Goal: Information Seeking & Learning: Learn about a topic

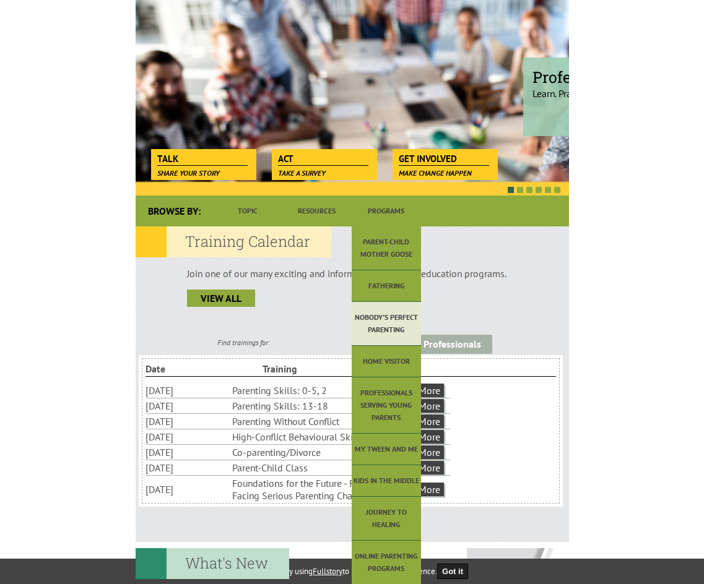
scroll to position [124, 0]
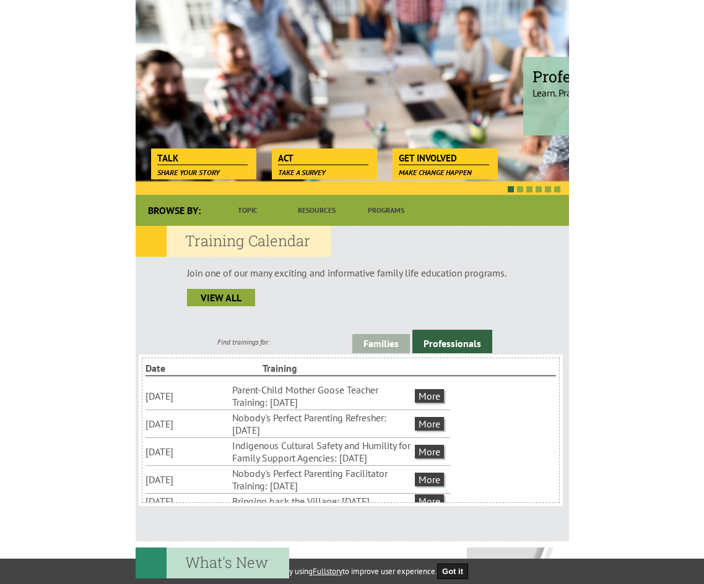
click at [412, 348] on link "Professionals" at bounding box center [452, 342] width 80 height 24
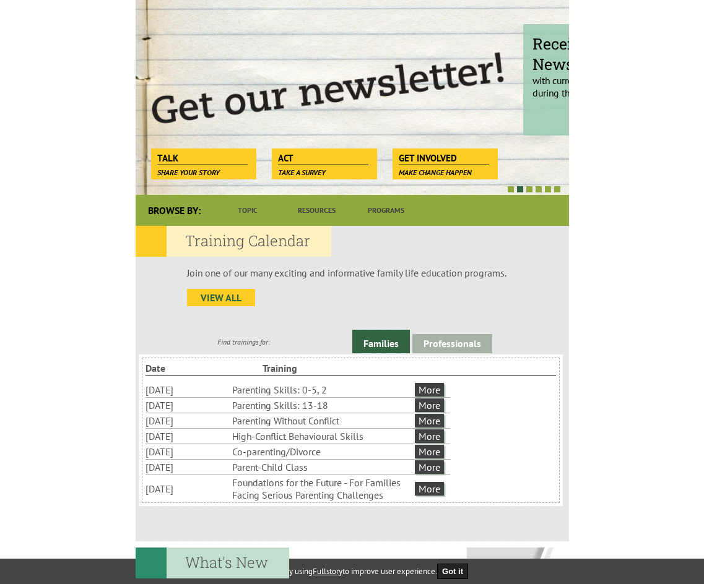
click at [187, 304] on link "view all" at bounding box center [221, 297] width 68 height 17
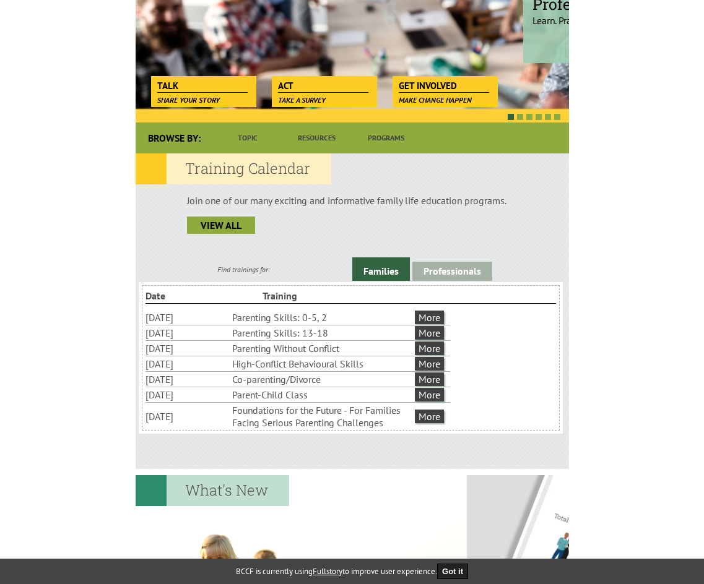
scroll to position [248, 0]
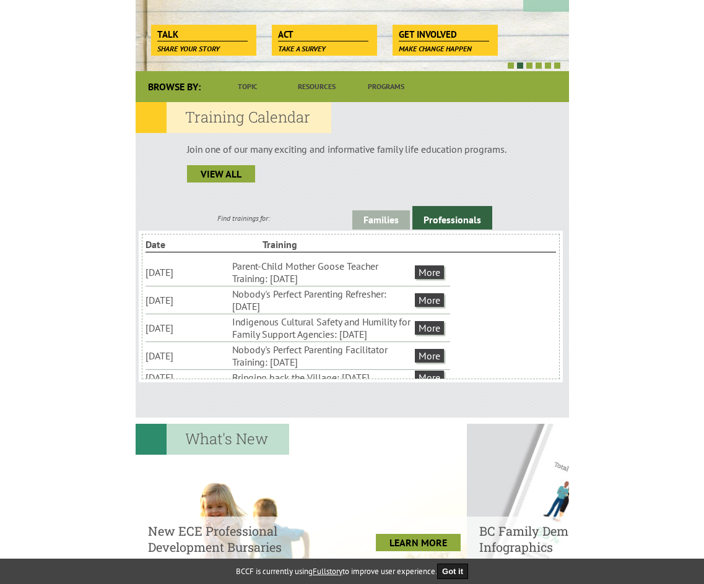
click at [333, 523] on h4 "New ECE Professional Development Bursaries" at bounding box center [240, 539] width 185 height 32
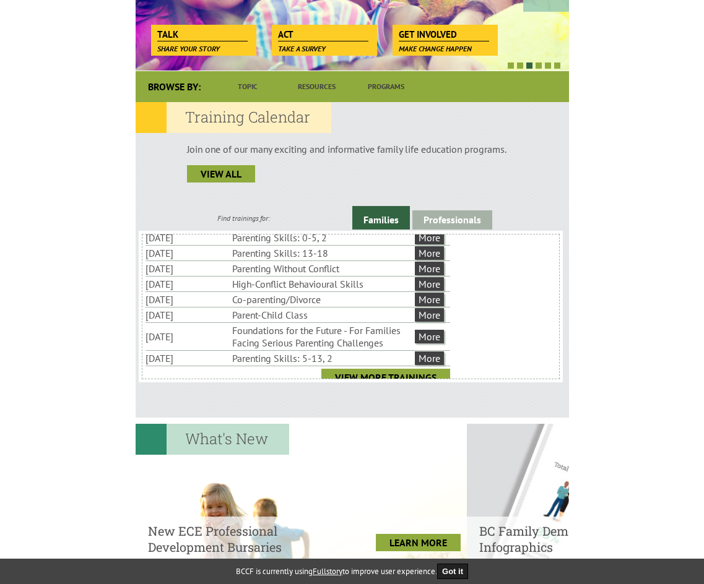
scroll to position [43, 0]
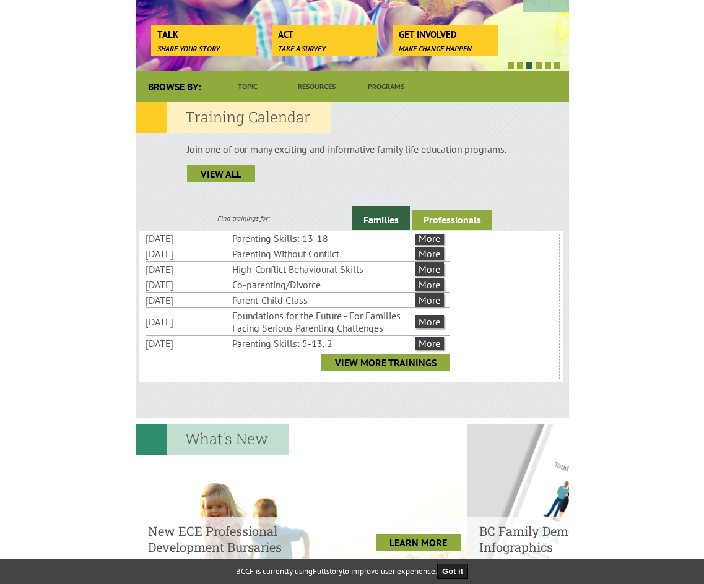
click at [412, 230] on link "Professionals" at bounding box center [452, 219] width 80 height 19
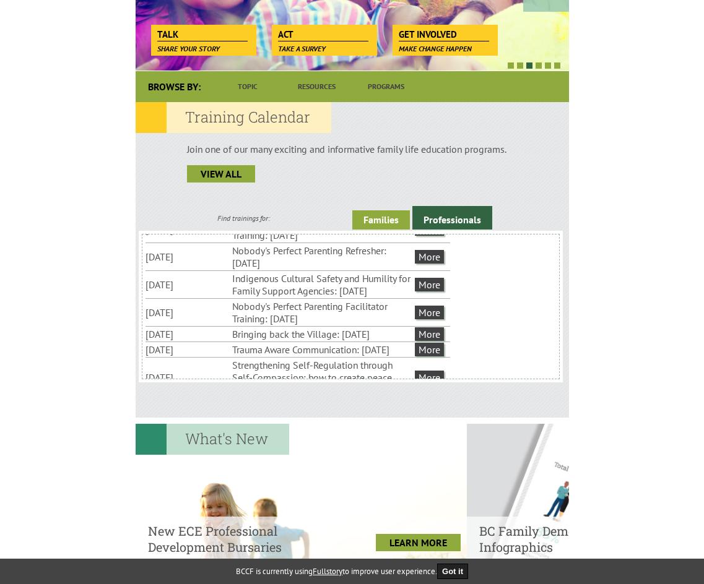
click at [352, 225] on link "Families" at bounding box center [381, 219] width 58 height 19
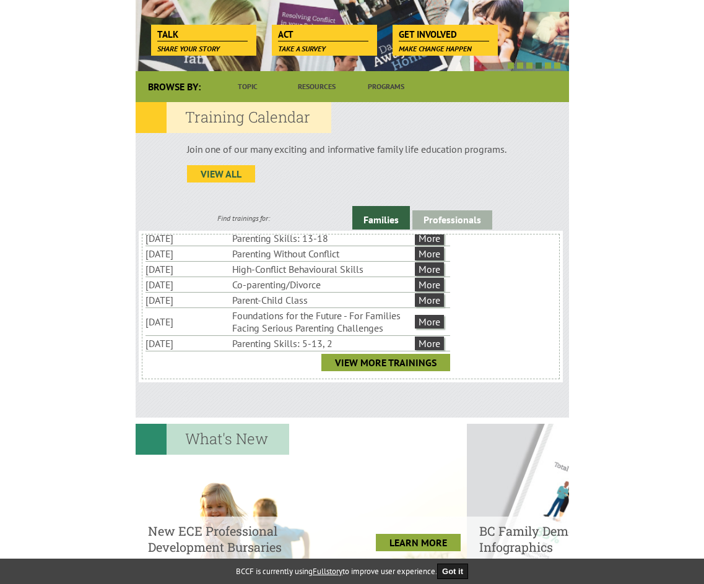
click at [187, 183] on link "view all" at bounding box center [221, 173] width 68 height 17
